Goal: Task Accomplishment & Management: Use online tool/utility

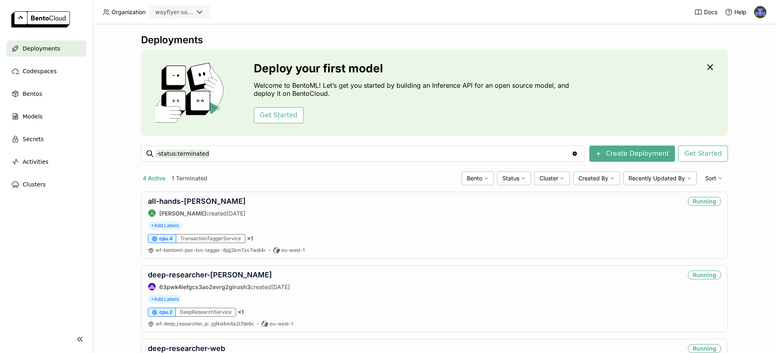
click at [768, 13] on header "Organization wayflyer-sandbox Docs Help" at bounding box center [388, 12] width 776 height 24
click at [762, 13] on img at bounding box center [760, 12] width 12 height 12
click at [749, 41] on span "API Tokens" at bounding box center [747, 42] width 29 height 7
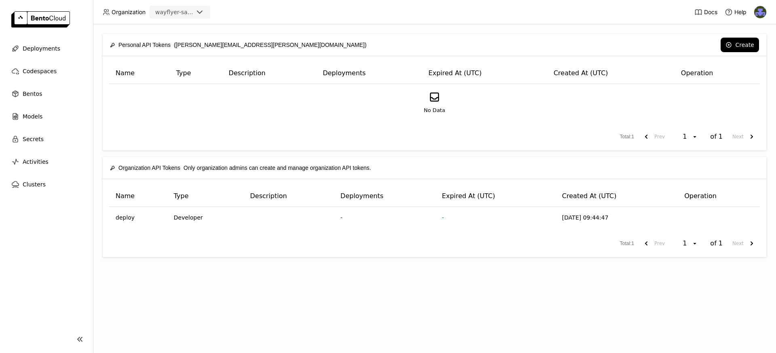
click at [480, 177] on div "Organization API Tokens Only organization admins can create and manage organiza…" at bounding box center [434, 168] width 649 height 22
click at [737, 46] on button "Create" at bounding box center [740, 45] width 38 height 15
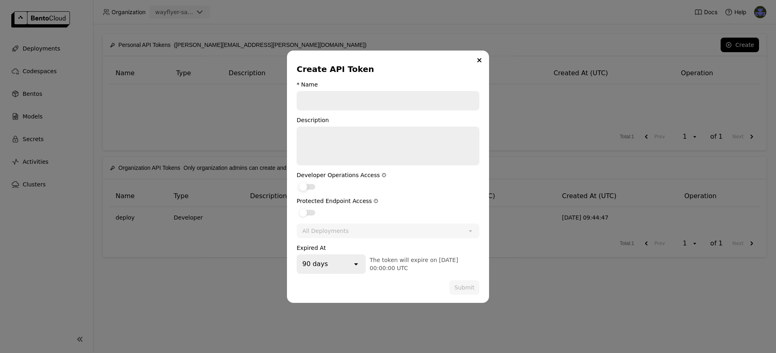
click at [311, 188] on div "dialog" at bounding box center [307, 187] width 16 height 6
click at [297, 182] on input "dialog" at bounding box center [297, 182] width 0 height 0
click at [309, 213] on div "dialog" at bounding box center [307, 213] width 16 height 6
click at [297, 207] on input "dialog" at bounding box center [297, 207] width 0 height 0
click at [342, 259] on div "90 days" at bounding box center [325, 264] width 55 height 18
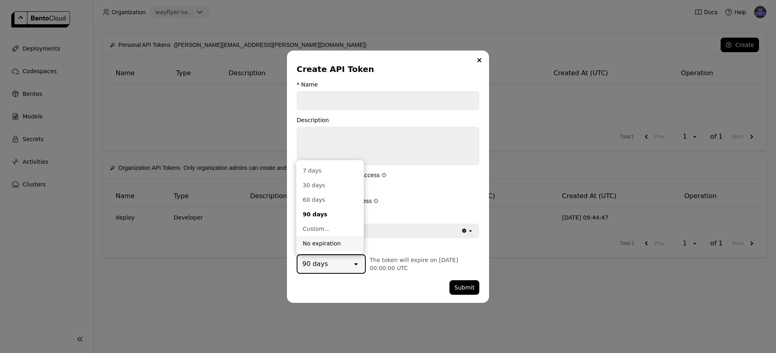
click at [327, 240] on div "No expiration" at bounding box center [330, 243] width 55 height 8
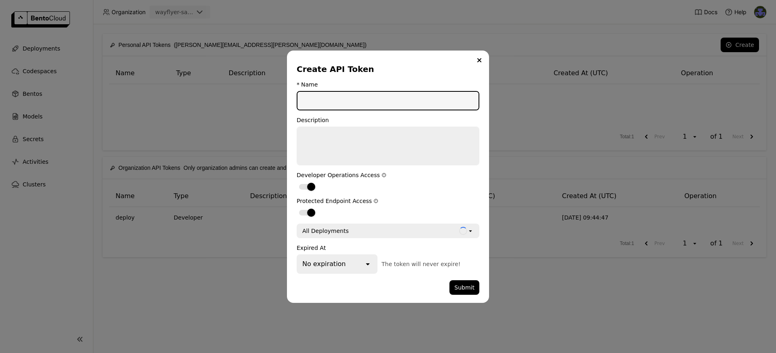
click at [331, 101] on input "dialog" at bounding box center [388, 101] width 181 height 18
click at [469, 286] on button "Submit" at bounding box center [465, 287] width 30 height 15
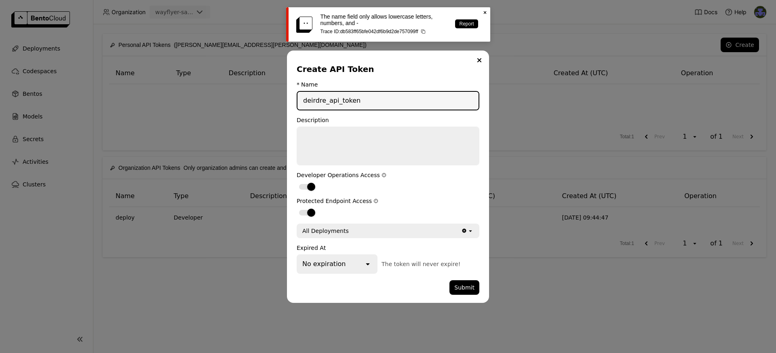
click at [327, 102] on input "deirdre_api_token" at bounding box center [388, 101] width 181 height 18
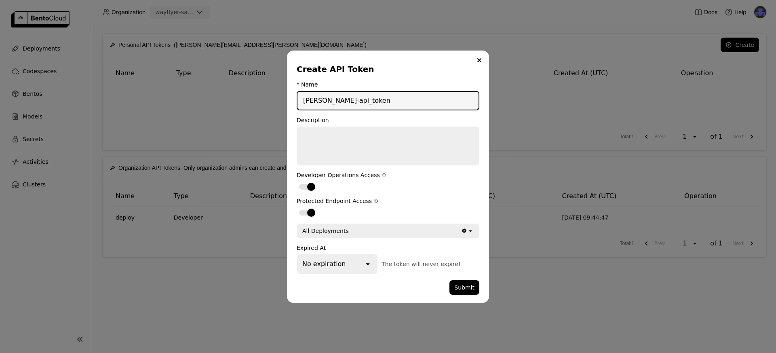
click at [340, 103] on input "[PERSON_NAME]-api_token" at bounding box center [388, 101] width 181 height 18
type input "[PERSON_NAME]-api-token"
click at [463, 285] on button "Submit" at bounding box center [465, 287] width 30 height 15
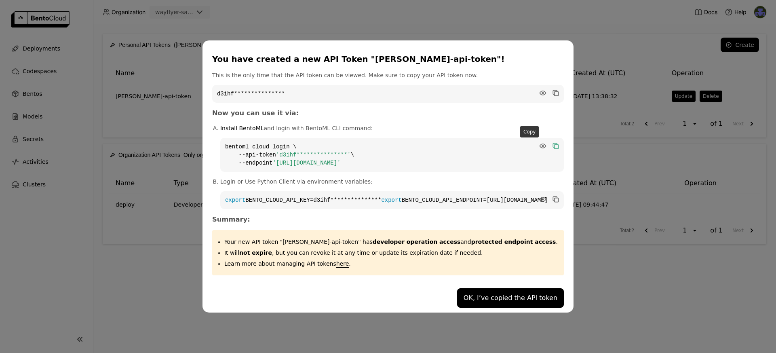
click at [555, 144] on icon "dialog" at bounding box center [557, 146] width 4 height 4
click at [553, 196] on icon "dialog" at bounding box center [555, 198] width 4 height 4
click at [534, 89] on code "**********" at bounding box center [388, 94] width 352 height 18
click at [540, 91] on icon "dialog" at bounding box center [543, 93] width 6 height 4
click at [271, 90] on code "d3ihfm43renjc22eejig" at bounding box center [388, 94] width 352 height 18
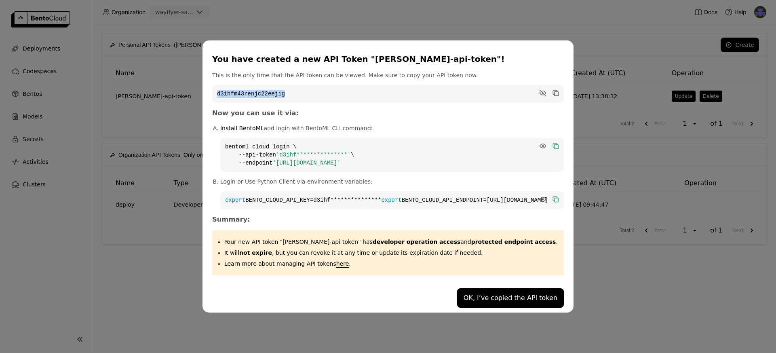
click at [271, 90] on code "d3ihfm43renjc22eejig" at bounding box center [388, 94] width 352 height 18
copy code "d3ihfm43renjc22eejig"
click at [524, 302] on button "OK, I’ve copied the API token" at bounding box center [510, 297] width 107 height 19
